Goal: Contribute content: Add original content to the website for others to see

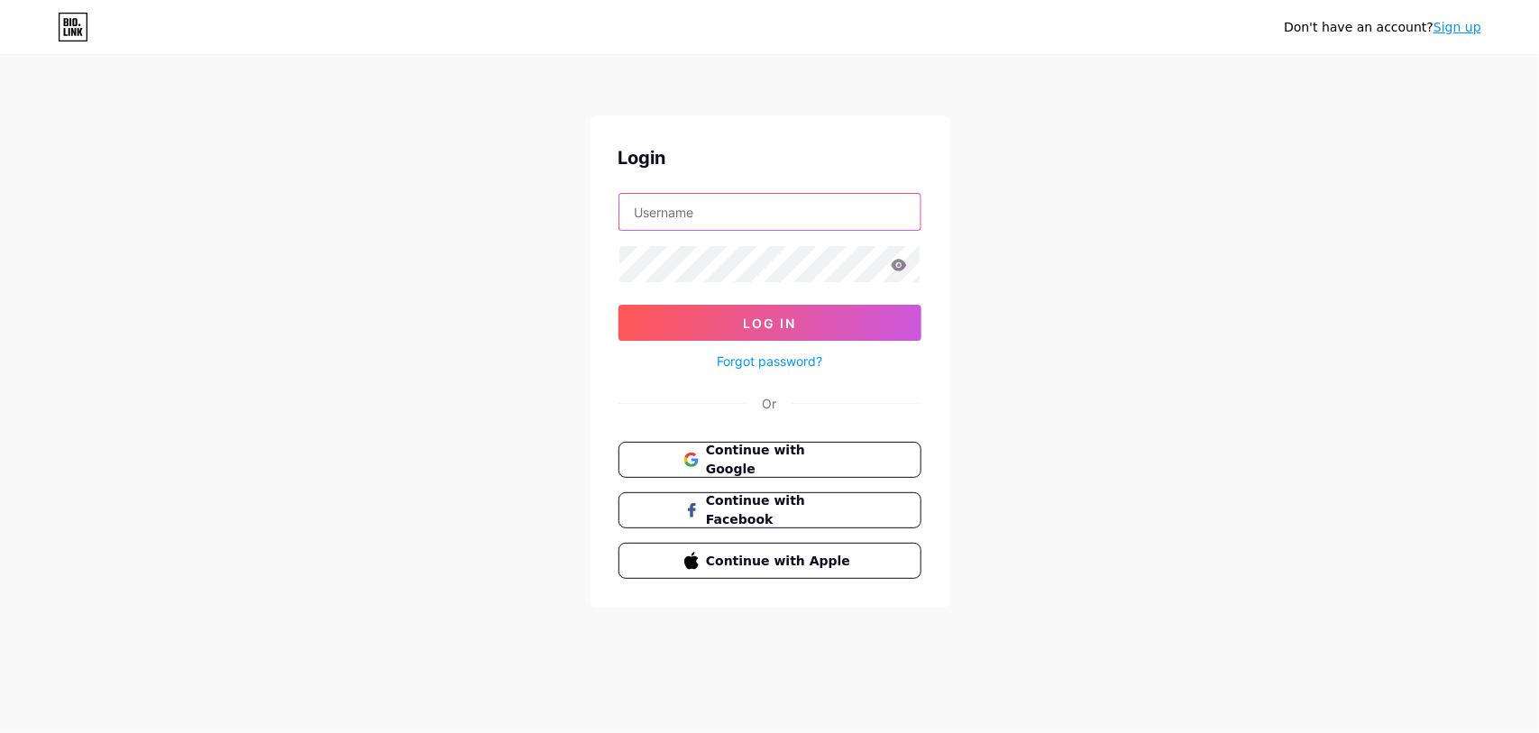
click at [726, 207] on input "text" at bounding box center [770, 212] width 301 height 36
click at [619, 305] on button "Log In" at bounding box center [770, 323] width 303 height 36
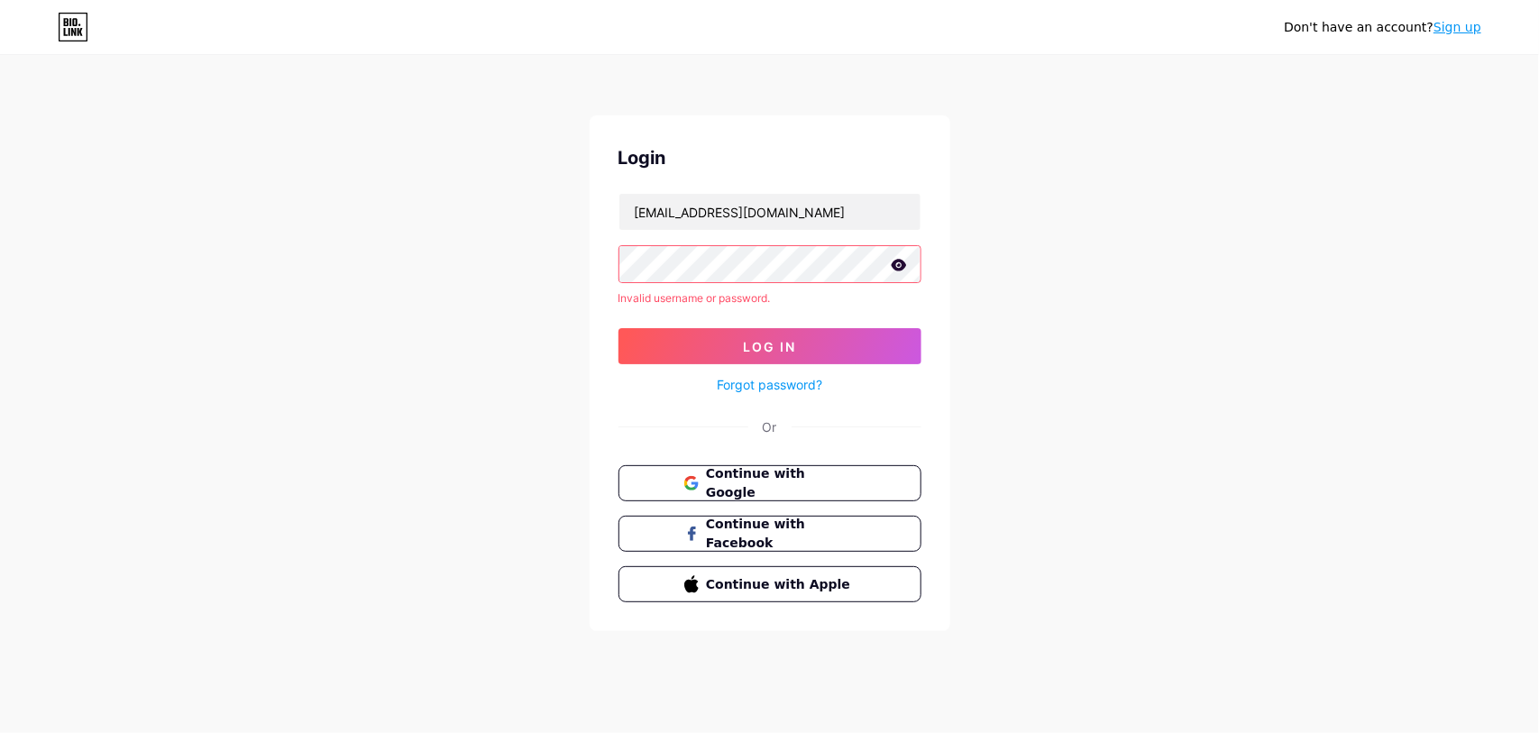
click at [904, 260] on icon at bounding box center [899, 265] width 16 height 13
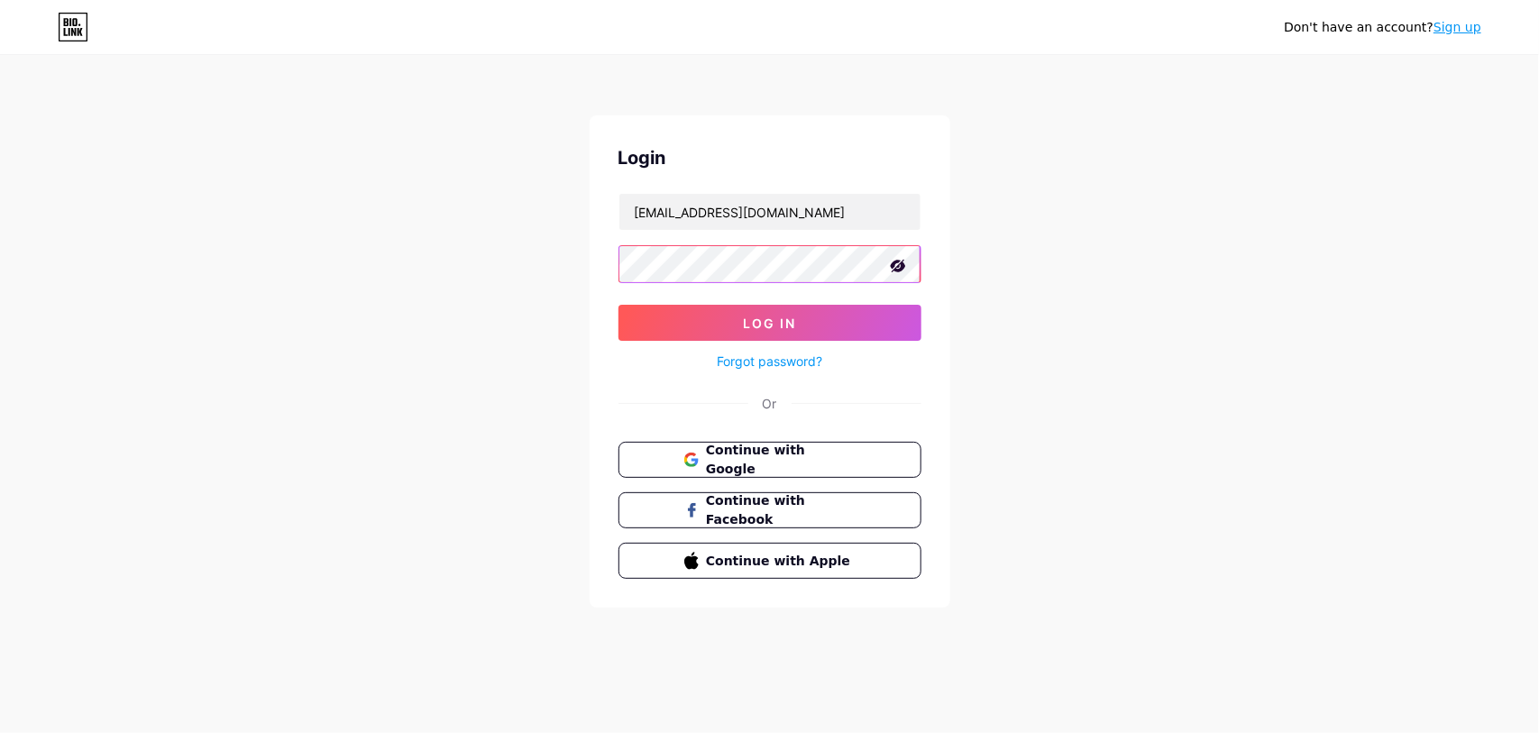
click at [619, 305] on button "Log In" at bounding box center [770, 323] width 303 height 36
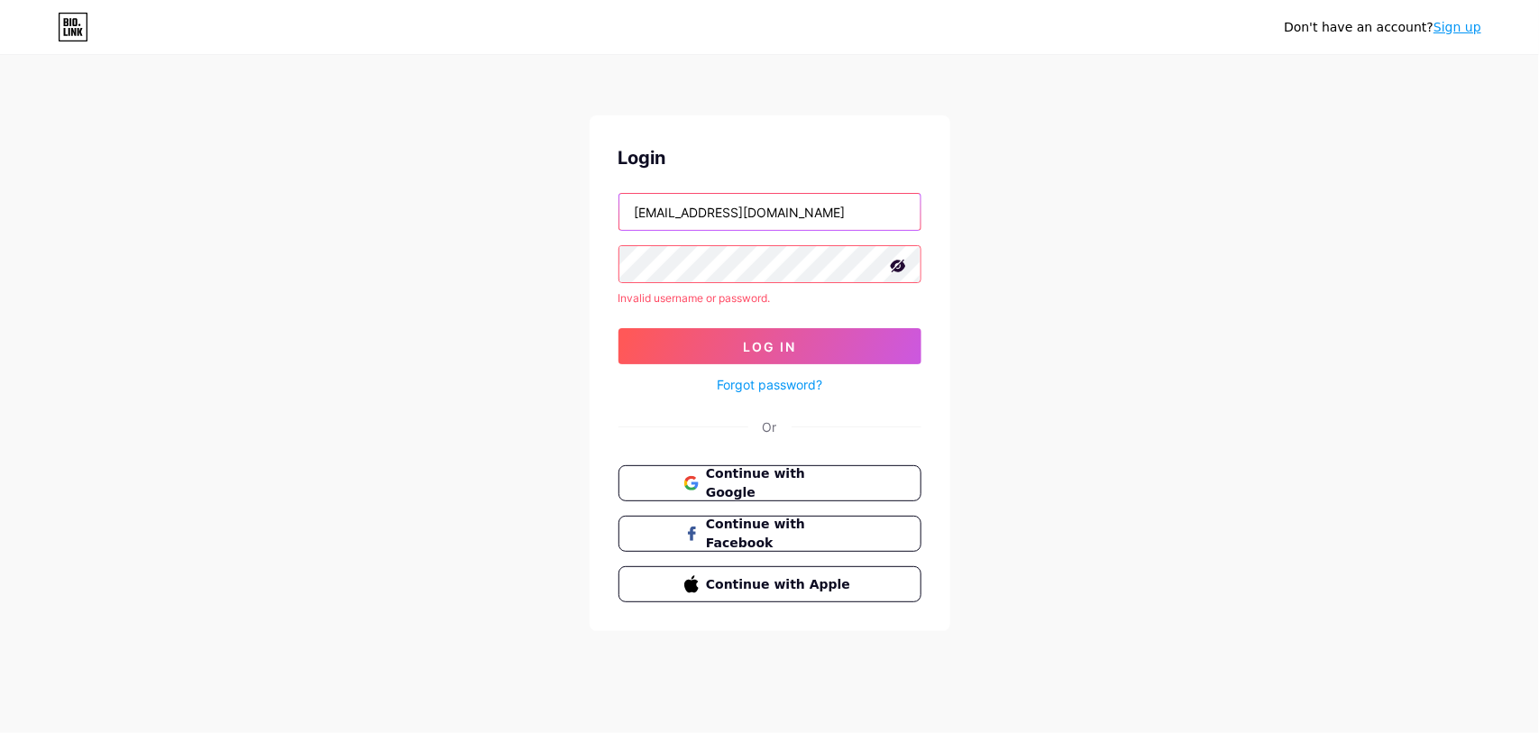
click at [726, 209] on input "[EMAIL_ADDRESS][DOMAIN_NAME]" at bounding box center [770, 212] width 301 height 36
type input "[EMAIL_ADDRESS][DOMAIN_NAME]"
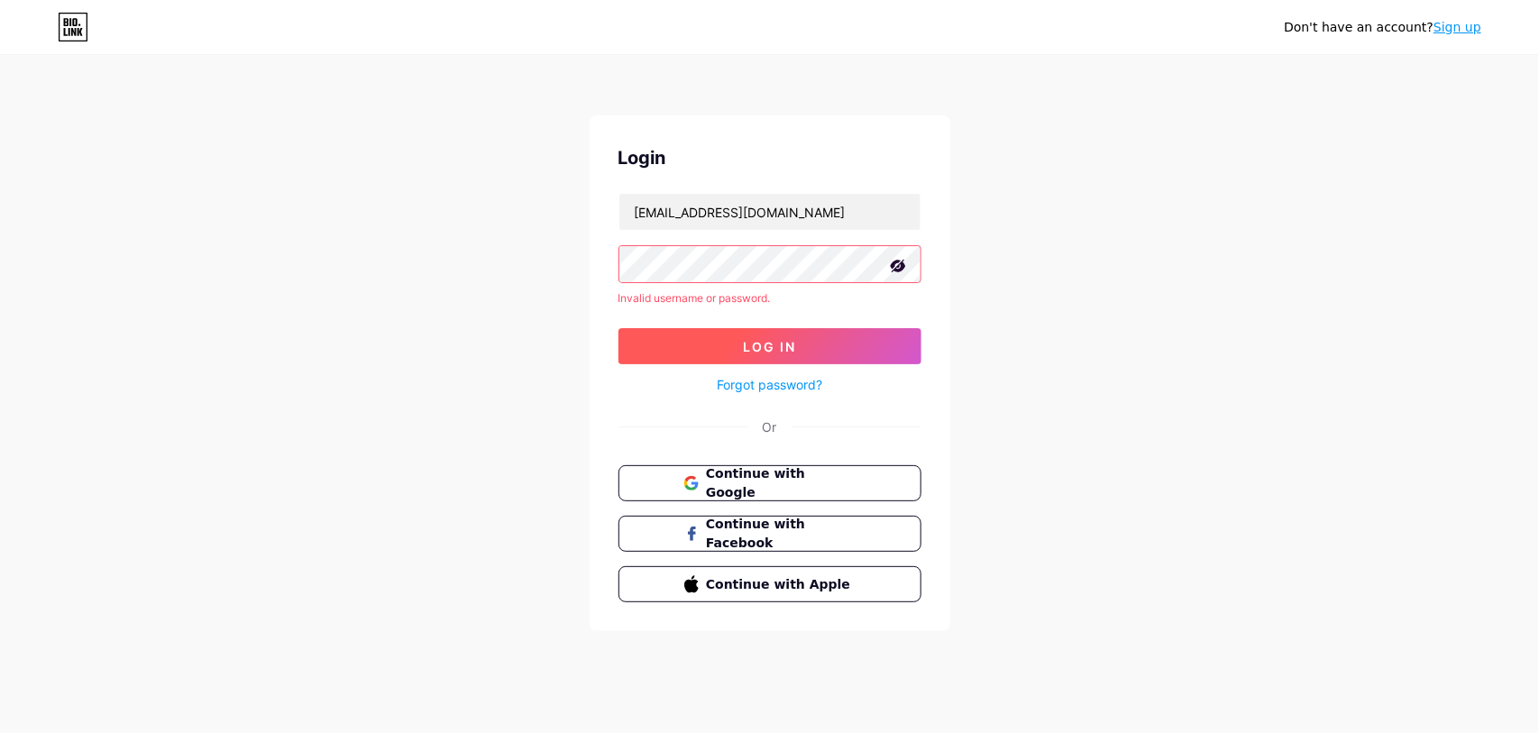
click at [767, 339] on span "Log In" at bounding box center [769, 346] width 53 height 15
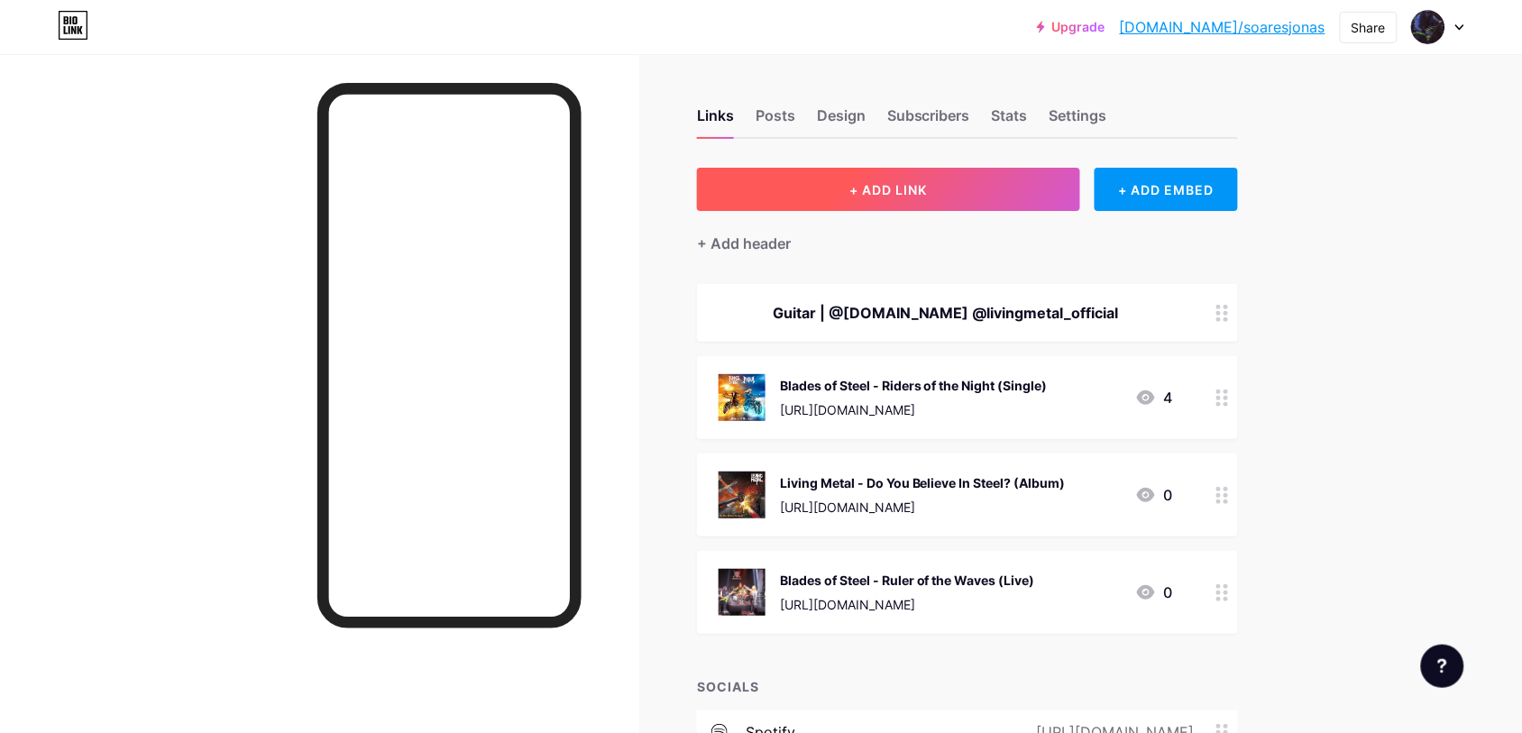
click at [900, 185] on span "+ ADD LINK" at bounding box center [889, 189] width 78 height 15
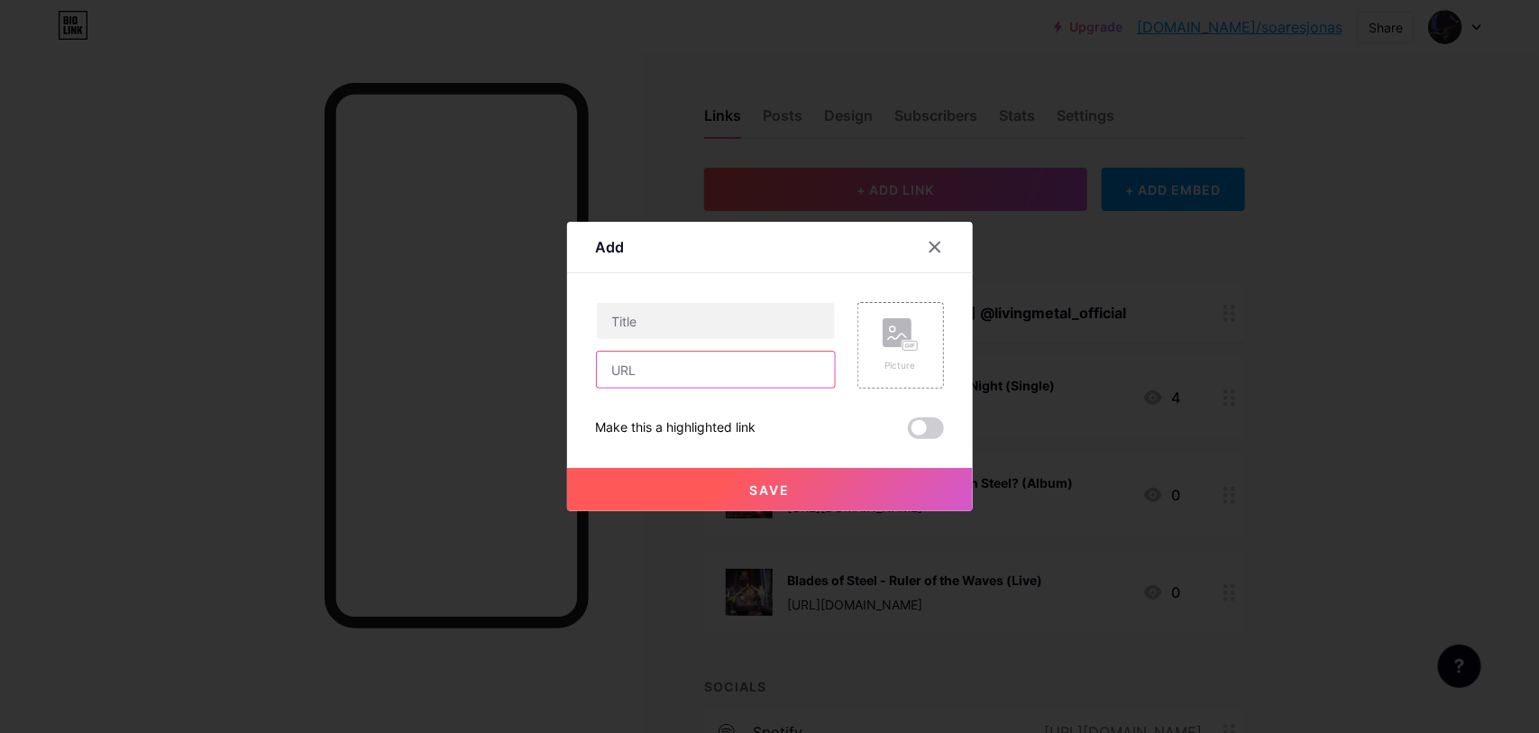
click at [737, 365] on input "text" at bounding box center [716, 370] width 238 height 36
paste input "[URL][DOMAIN_NAME]"
type input "[URL][DOMAIN_NAME]"
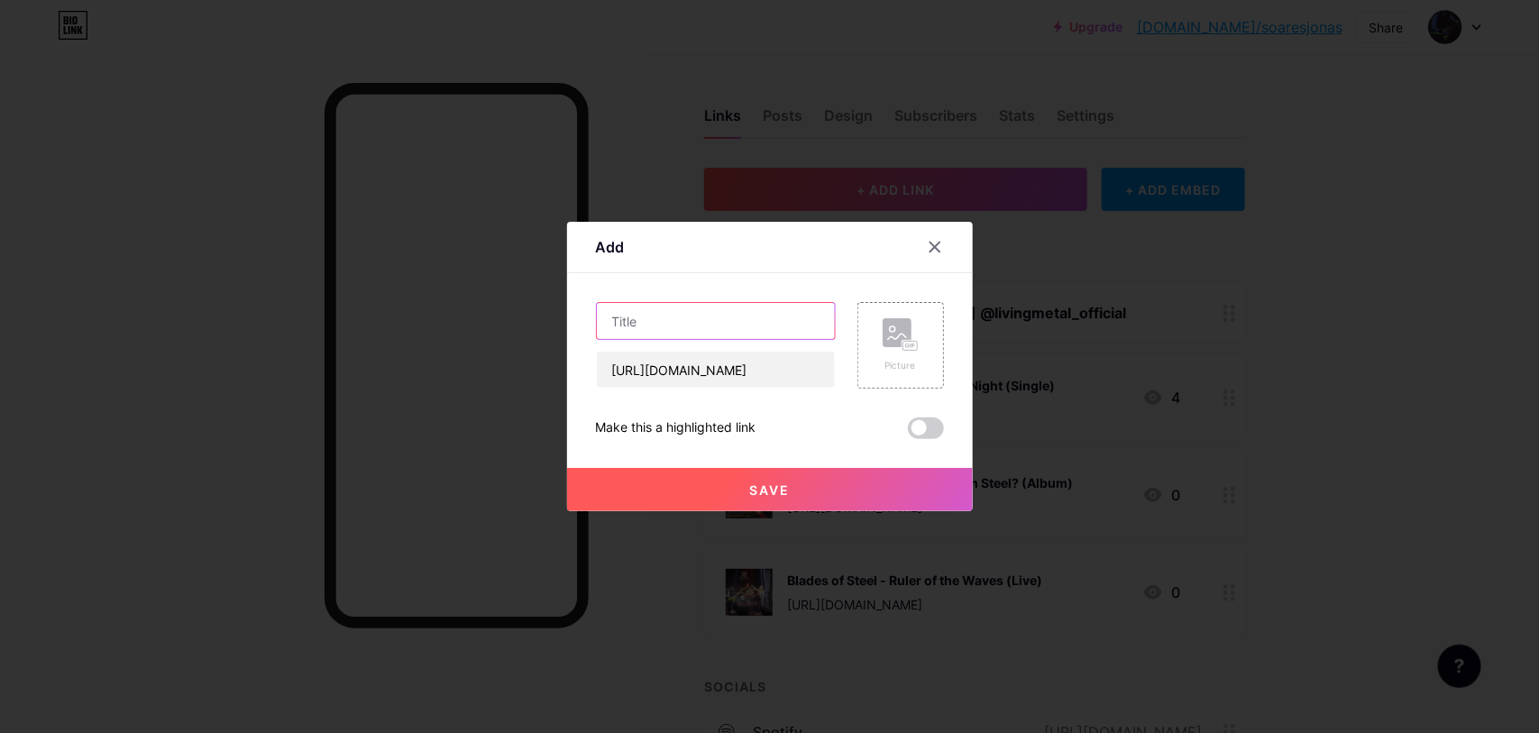
click at [731, 322] on input "text" at bounding box center [716, 321] width 238 height 36
paste input "Living Metal (Band) - Viviendo El Metal (official video)"
type input "Living Metal (Band) - Viviendo El Metal (official video)"
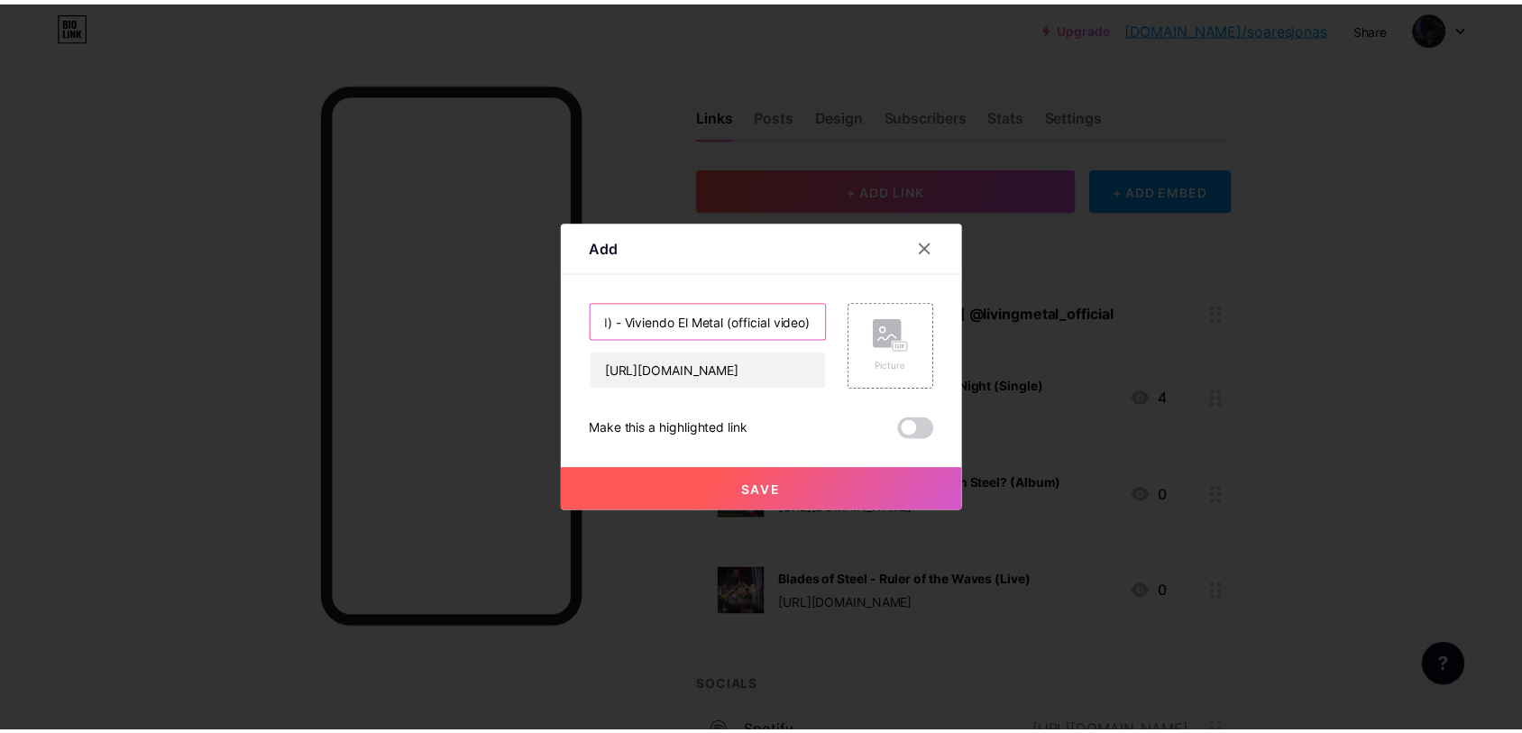
scroll to position [0, 0]
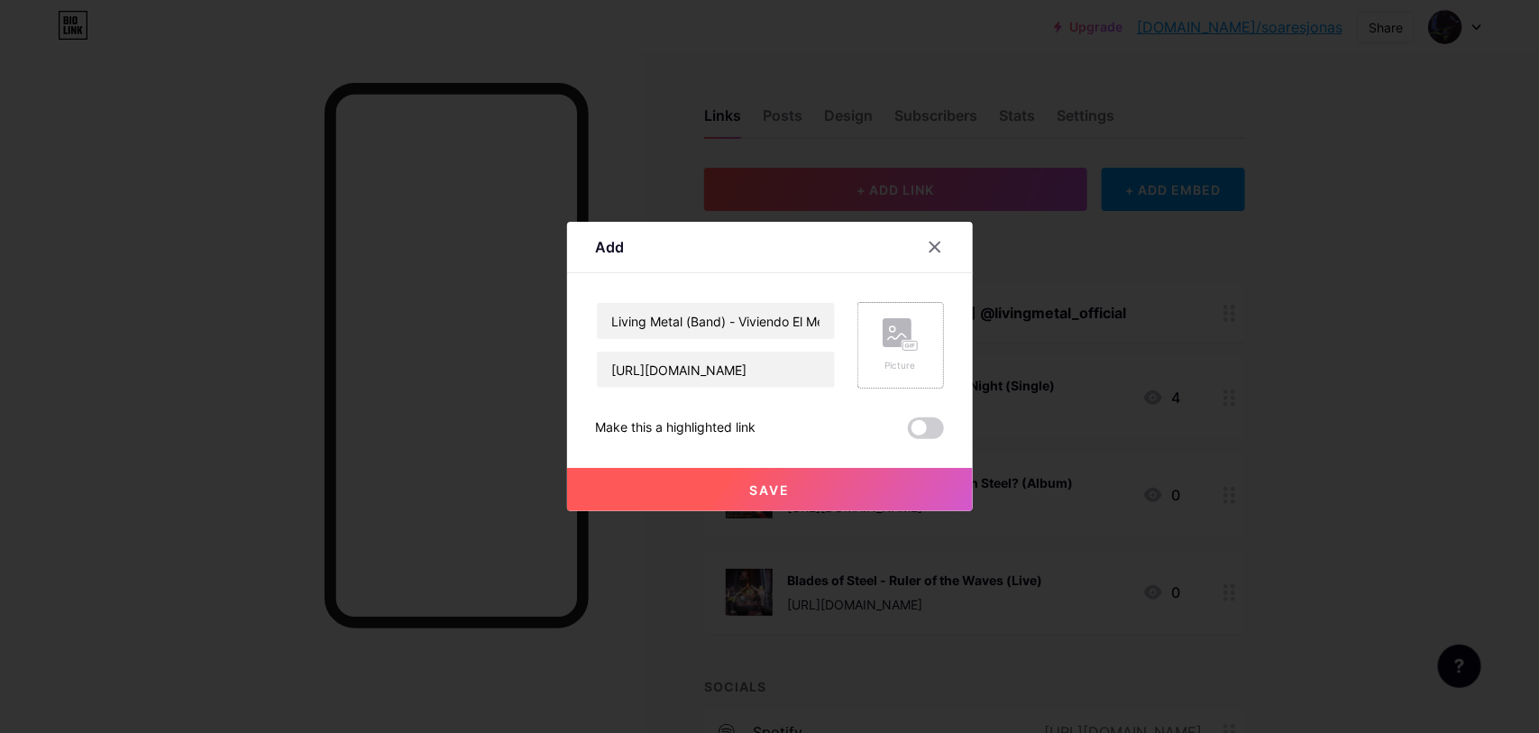
click at [894, 363] on div "Picture" at bounding box center [901, 366] width 36 height 14
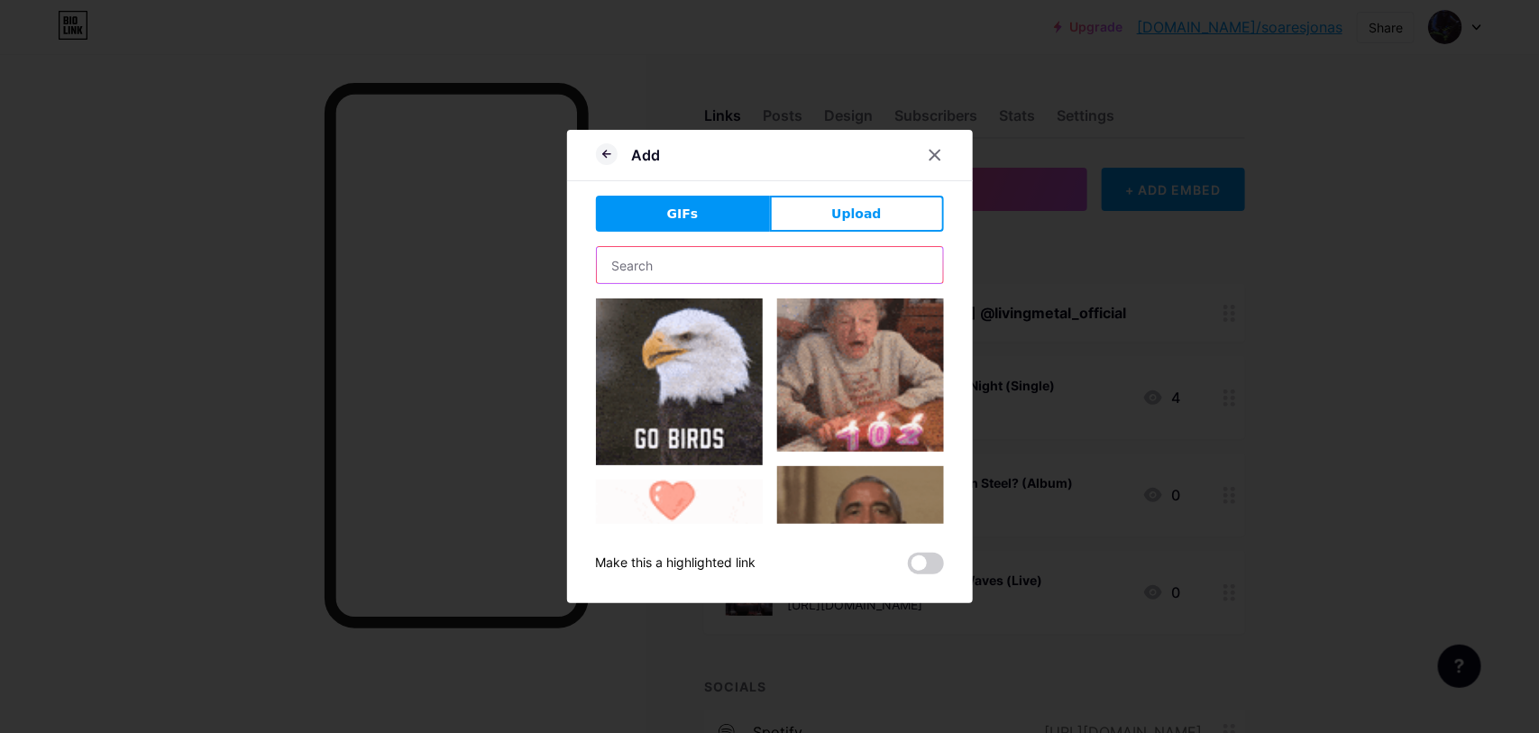
click at [777, 269] on input "text" at bounding box center [770, 265] width 346 height 36
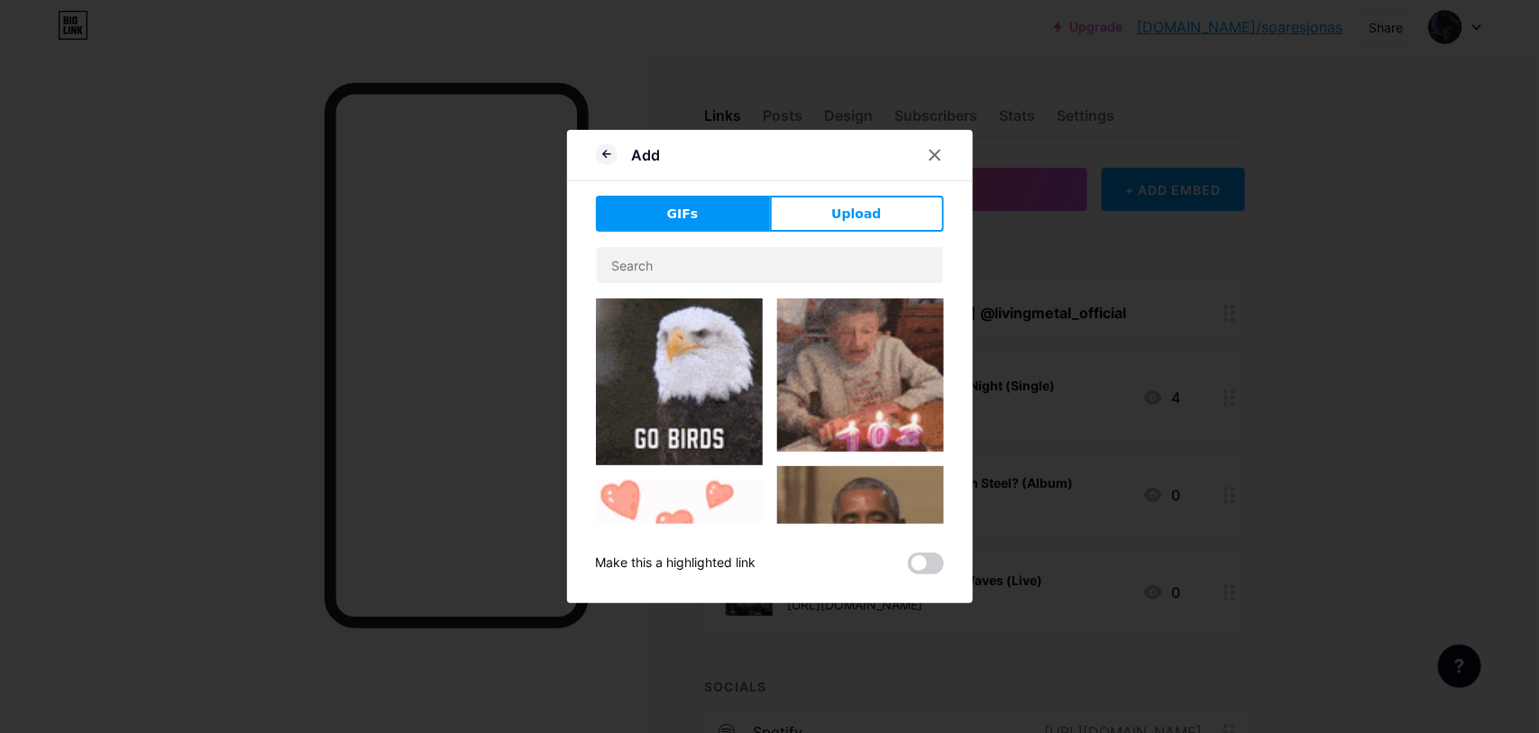
click at [881, 224] on button "Upload" at bounding box center [857, 214] width 174 height 36
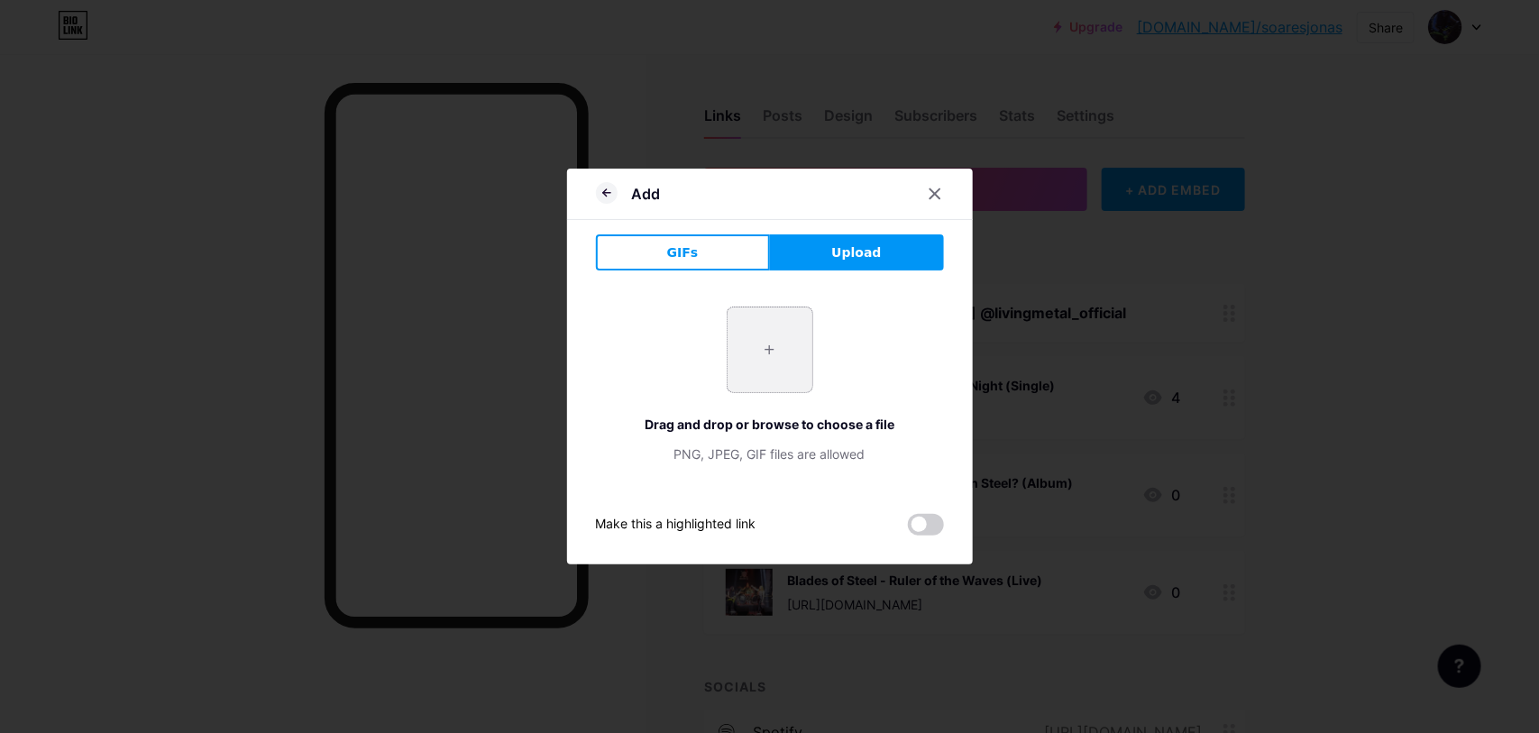
click at [772, 348] on input "file" at bounding box center [770, 350] width 85 height 85
type input "C:\fakepath\LM Viviendo.png"
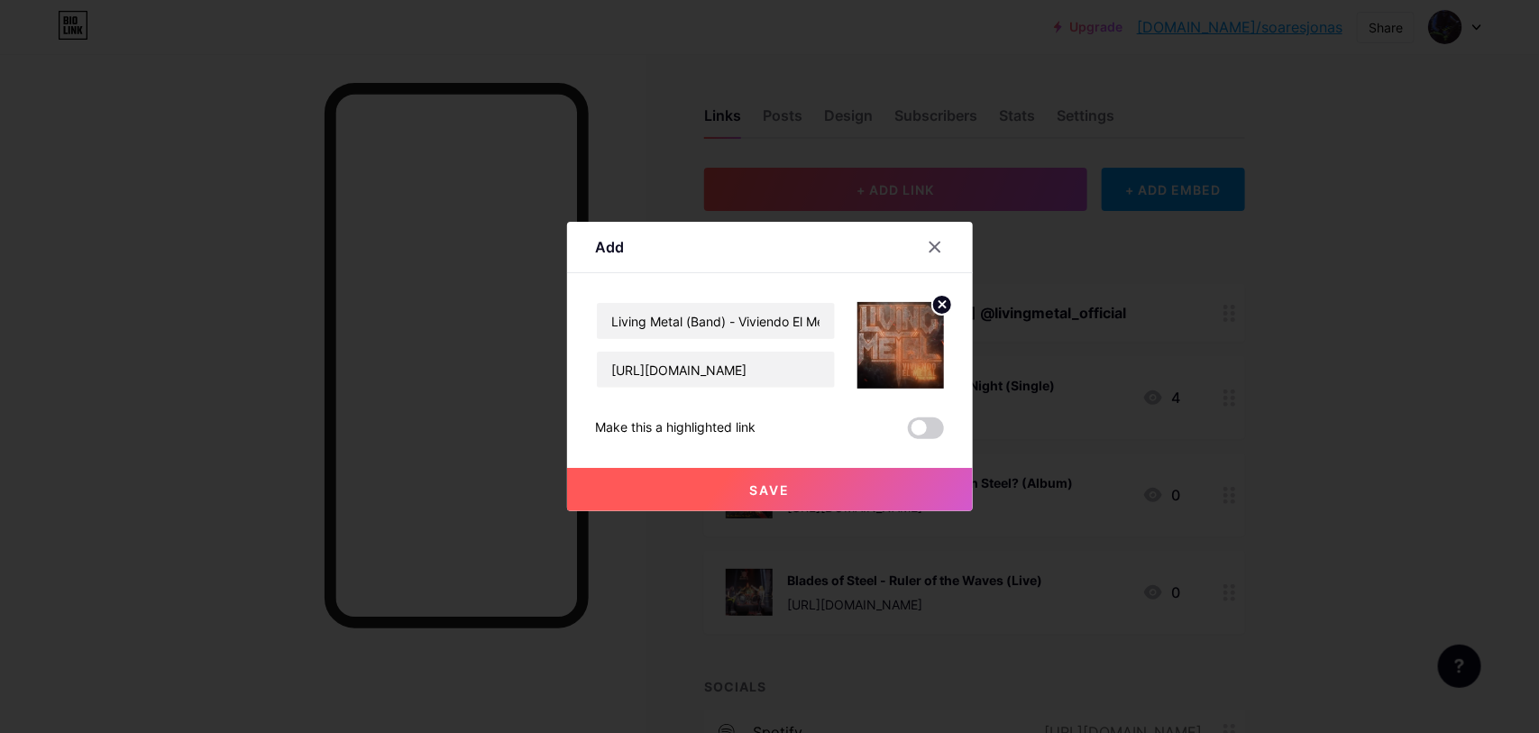
click at [791, 483] on button "Save" at bounding box center [770, 489] width 406 height 43
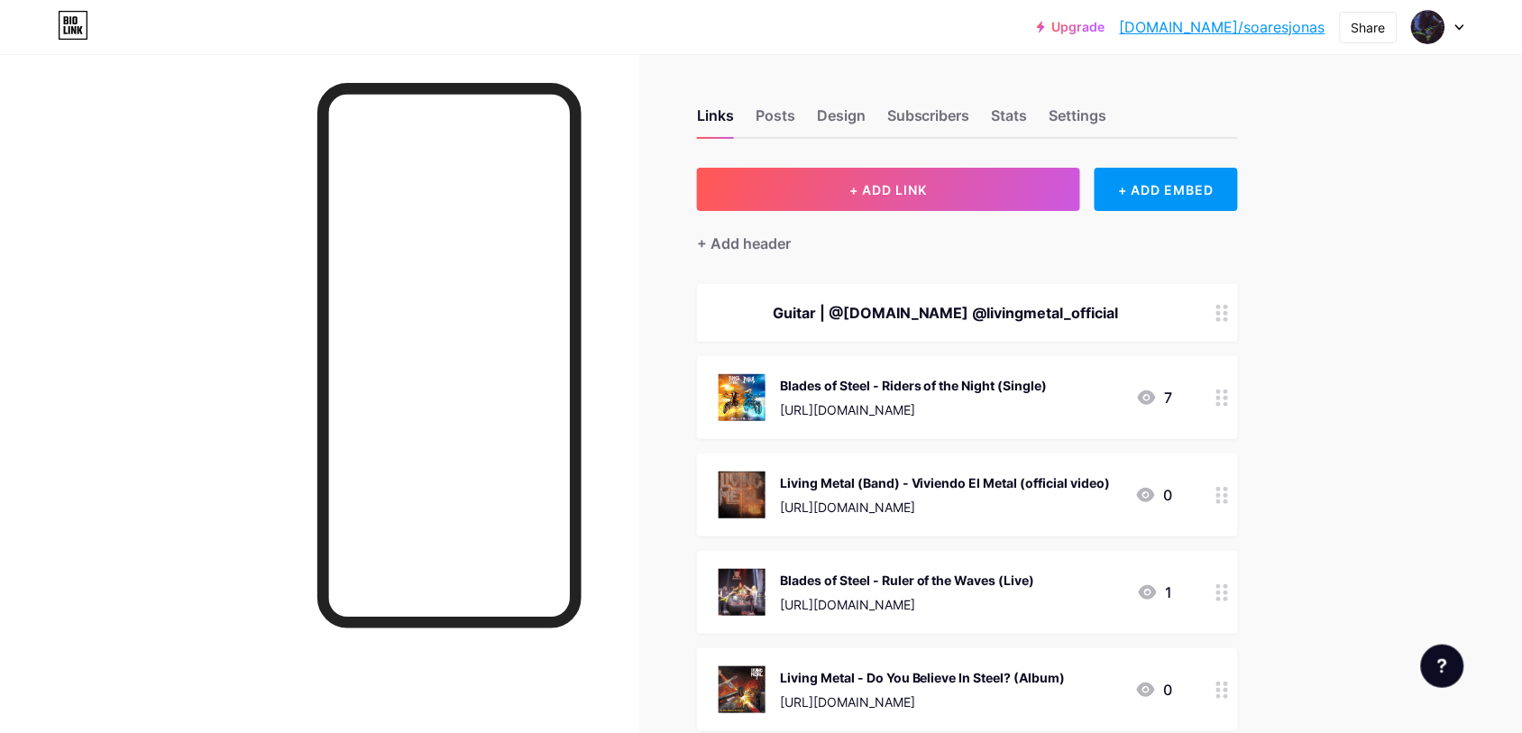
click at [1216, 493] on div at bounding box center [1223, 495] width 31 height 83
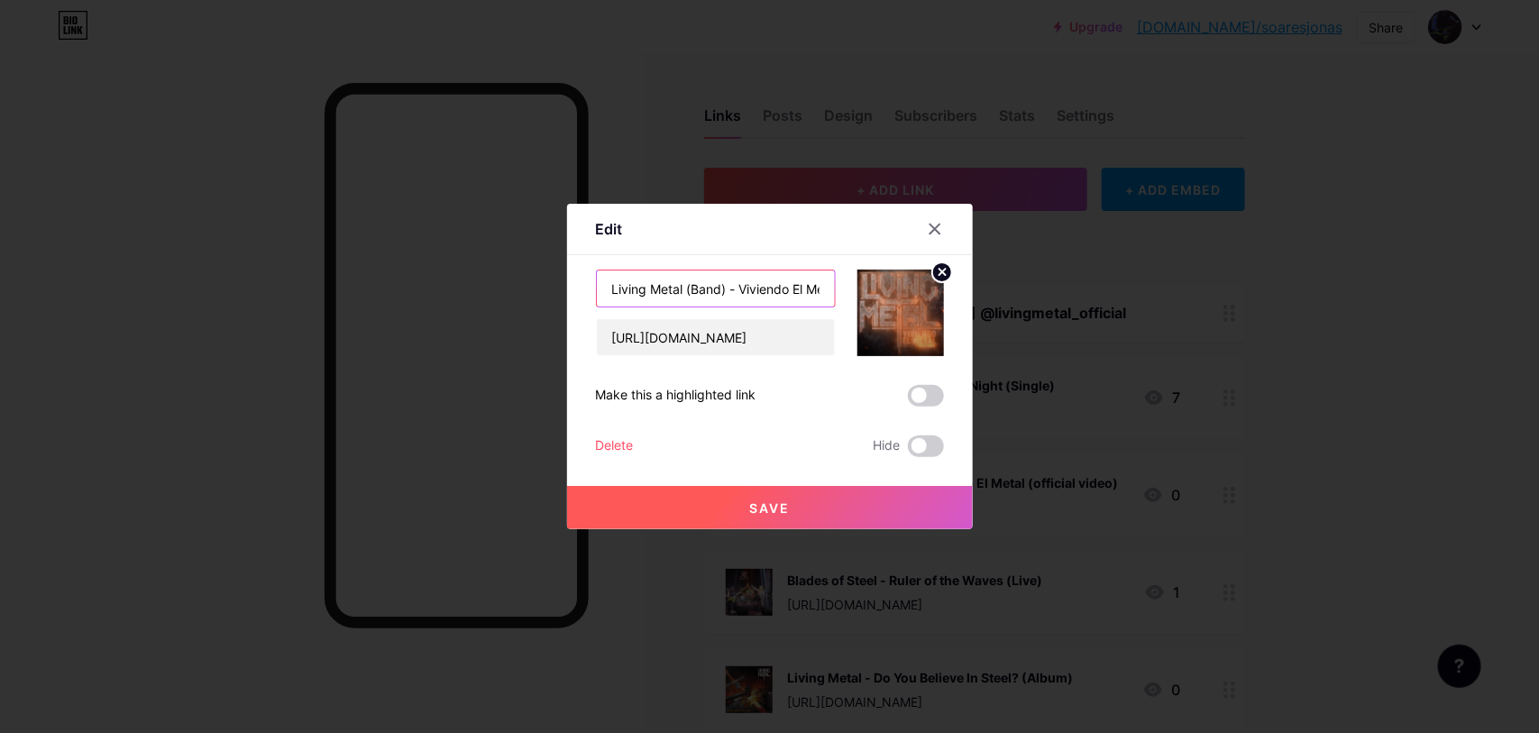
click at [686, 290] on input "Living Metal (Band) - Viviendo El Metal (official video)" at bounding box center [716, 289] width 238 height 36
type input "Living Metal - Viviendo El Metal (official video)"
click at [773, 514] on span "Save" at bounding box center [769, 508] width 41 height 15
